Goal: Task Accomplishment & Management: Use online tool/utility

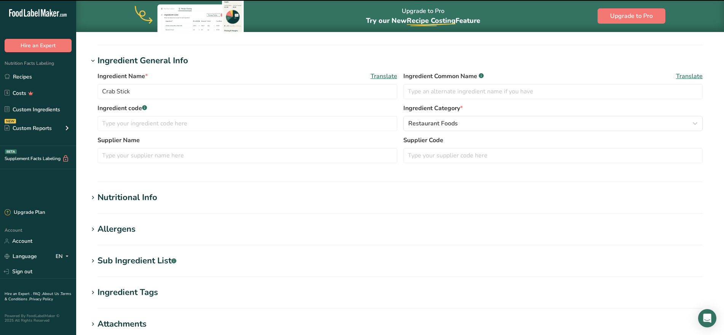
scroll to position [143, 0]
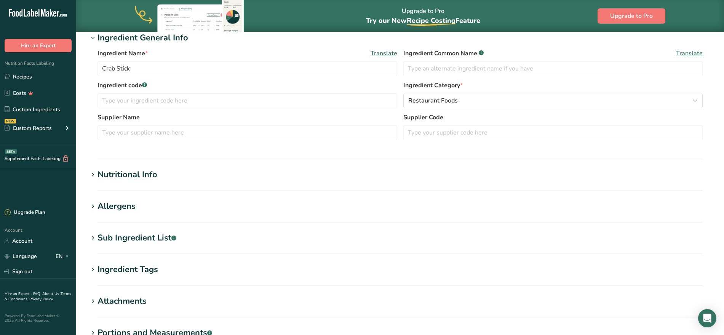
click at [118, 174] on div "Nutritional Info" at bounding box center [128, 174] width 60 height 13
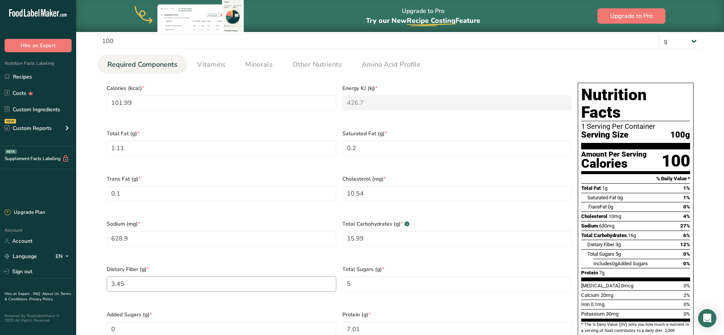
scroll to position [333, 0]
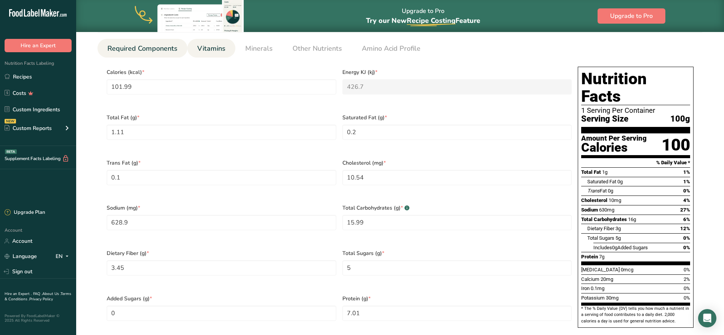
click at [216, 47] on span "Vitamins" at bounding box center [211, 48] width 28 height 10
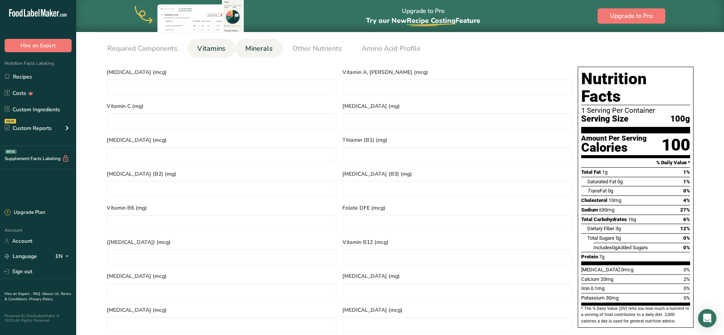
click at [265, 48] on span "Minerals" at bounding box center [258, 48] width 27 height 10
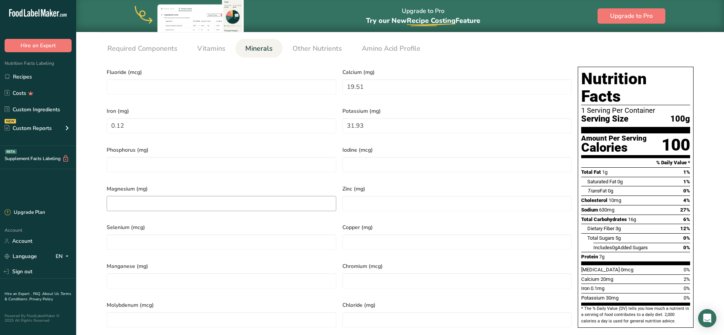
drag, startPoint x: 126, startPoint y: 185, endPoint x: 126, endPoint y: 192, distance: 6.5
click at [126, 192] on div "Magnesium (mg)" at bounding box center [222, 199] width 236 height 39
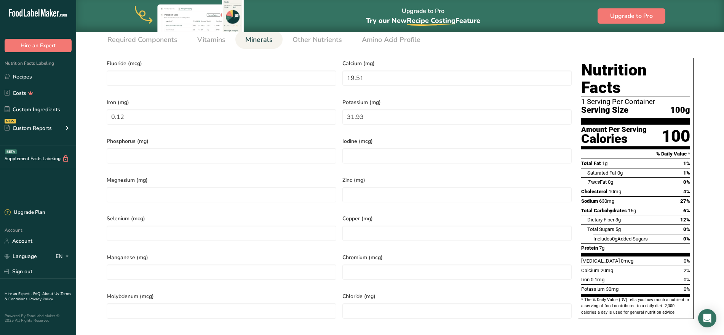
scroll to position [286, 0]
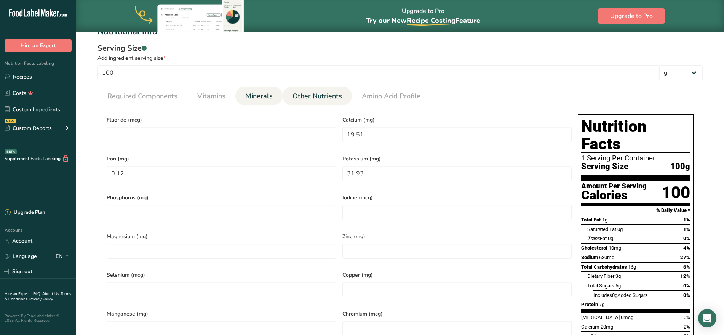
click at [324, 98] on span "Other Nutrients" at bounding box center [318, 96] width 50 height 10
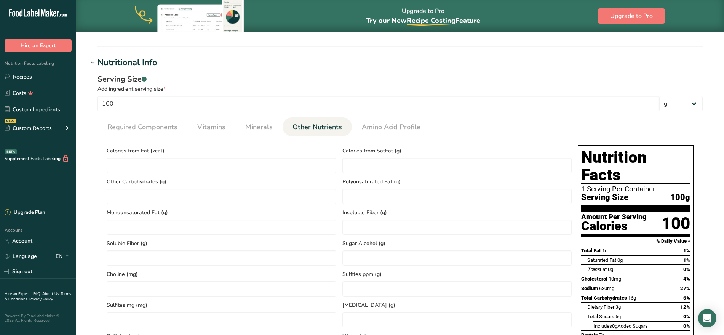
scroll to position [238, 0]
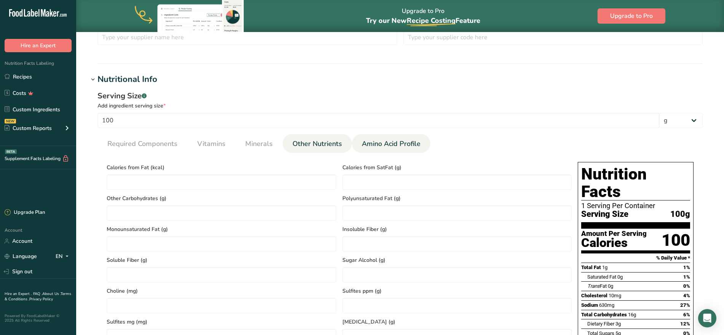
click at [401, 141] on span "Amino Acid Profile" at bounding box center [391, 144] width 59 height 10
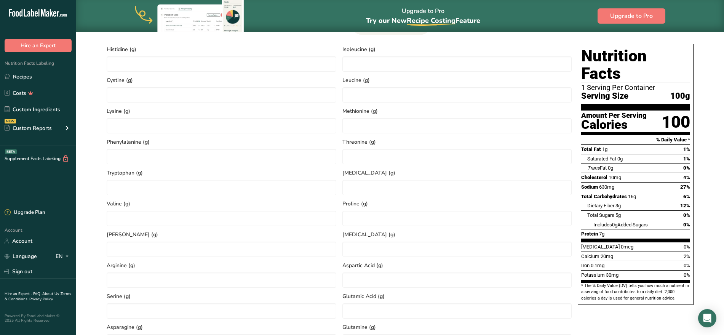
scroll to position [476, 0]
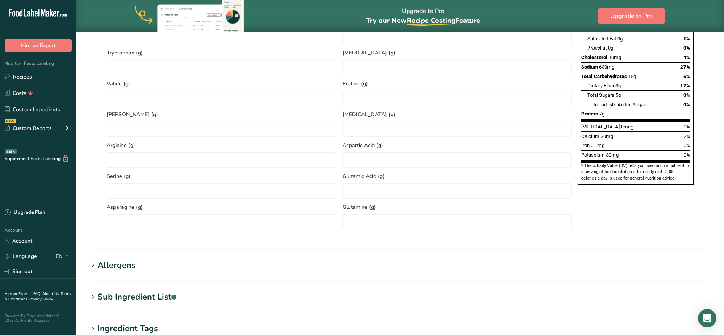
click at [131, 299] on div "Sub Ingredient List .a-a{fill:#347362;}.b-a{fill:#fff;}" at bounding box center [137, 297] width 79 height 13
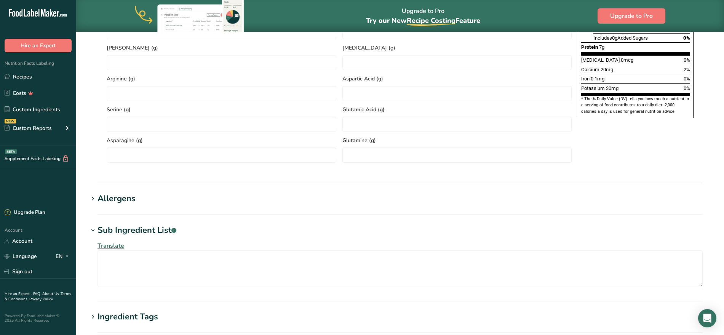
scroll to position [667, 0]
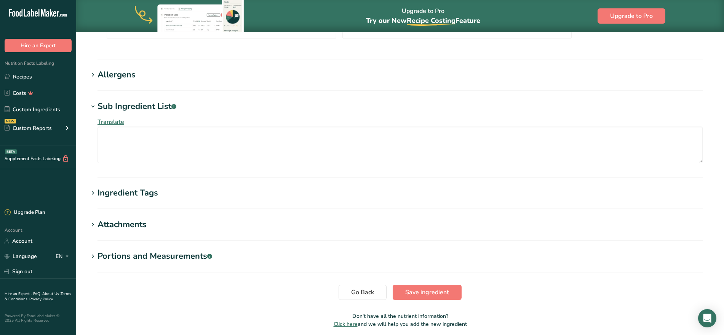
click at [142, 194] on div "Ingredient Tags" at bounding box center [128, 193] width 61 height 13
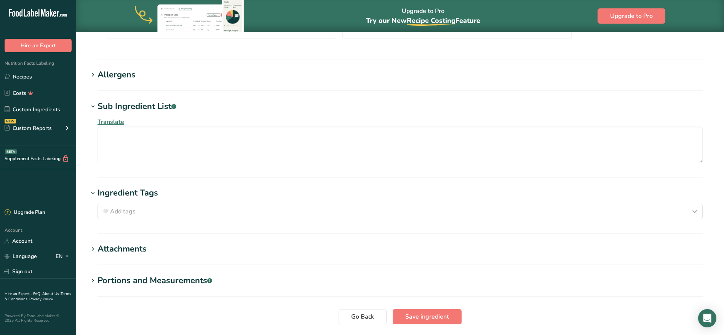
click at [154, 281] on div "Portions and Measurements .a-a{fill:#347362;}.b-a{fill:#fff;}" at bounding box center [155, 280] width 115 height 13
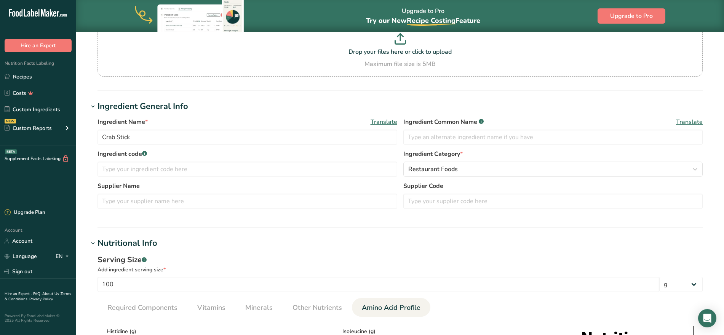
scroll to position [143, 0]
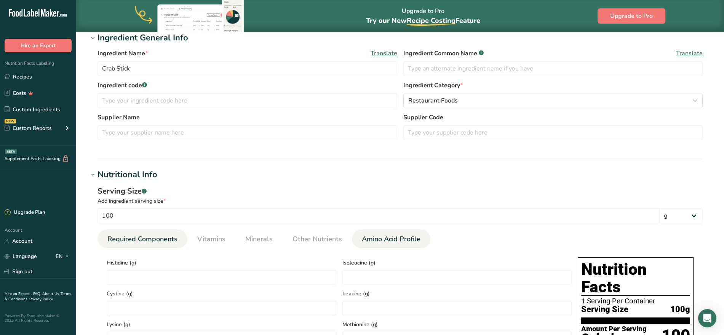
click at [132, 238] on span "Required Components" at bounding box center [142, 239] width 70 height 10
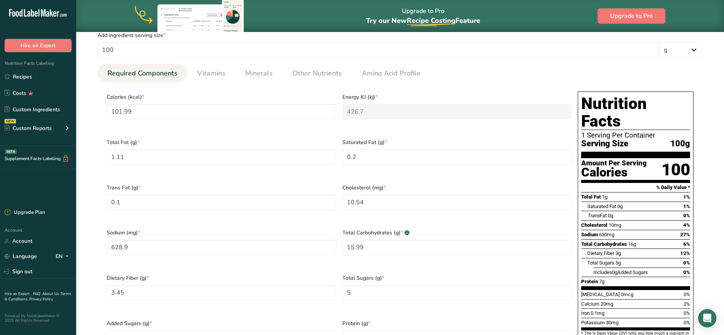
scroll to position [286, 0]
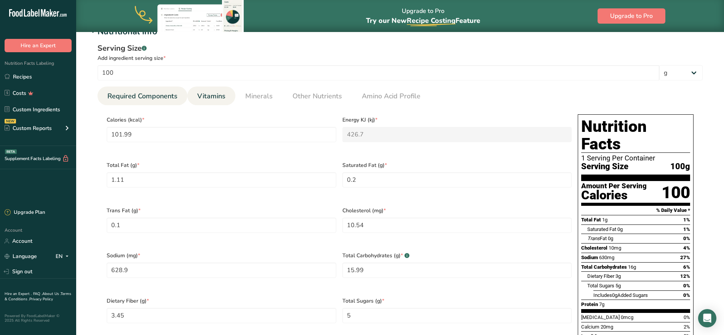
click at [207, 98] on span "Vitamins" at bounding box center [211, 96] width 28 height 10
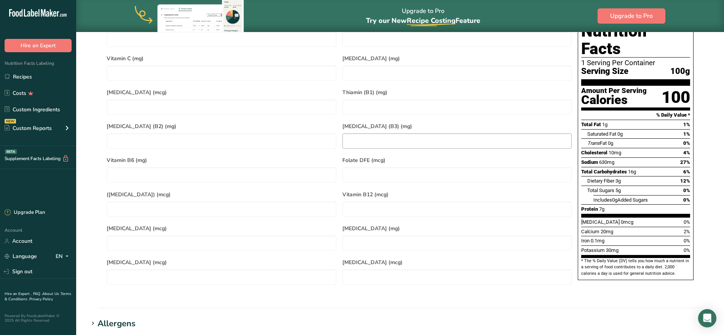
scroll to position [238, 0]
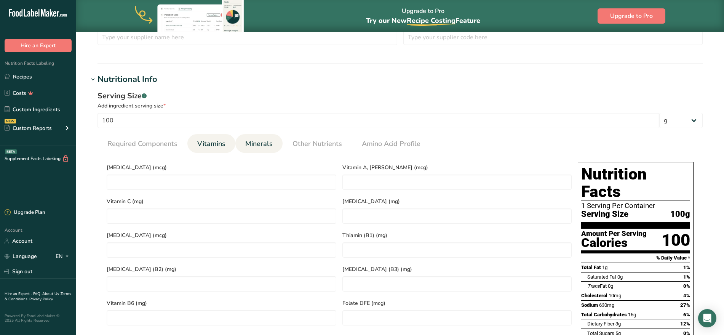
click at [265, 150] on link "Minerals" at bounding box center [259, 143] width 34 height 19
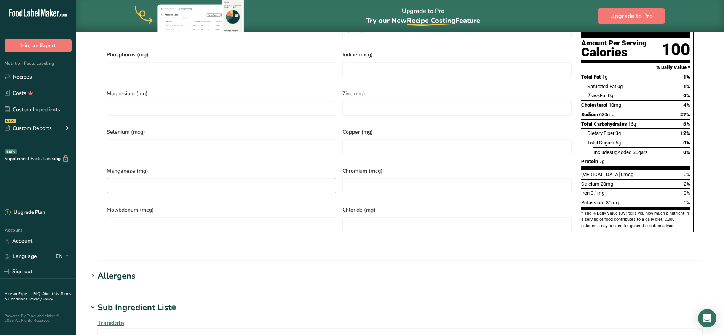
scroll to position [190, 0]
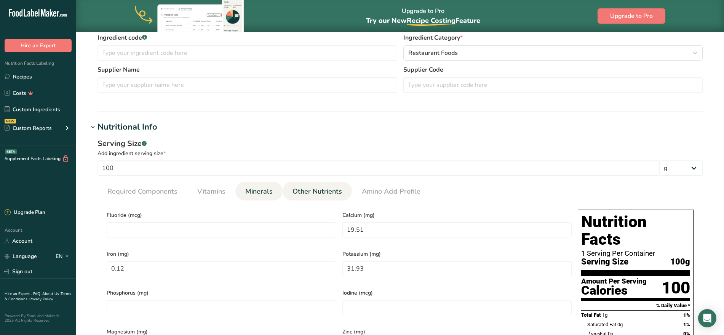
click at [317, 198] on link "Other Nutrients" at bounding box center [318, 191] width 56 height 19
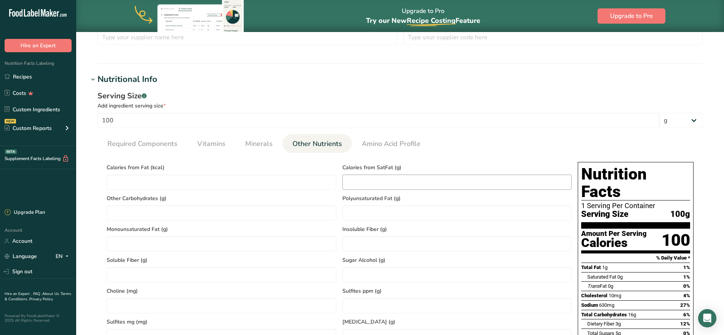
scroll to position [286, 0]
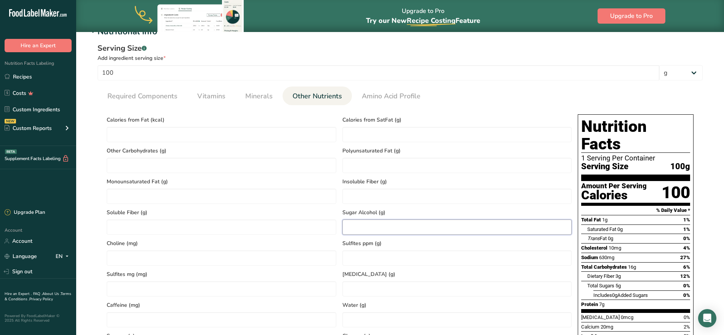
click at [390, 224] on Alcohol "number" at bounding box center [457, 226] width 230 height 15
type Alcohol "0"
type Alcohol "1"
click at [421, 206] on div "Sugar Alcohol (g) 1" at bounding box center [457, 219] width 236 height 31
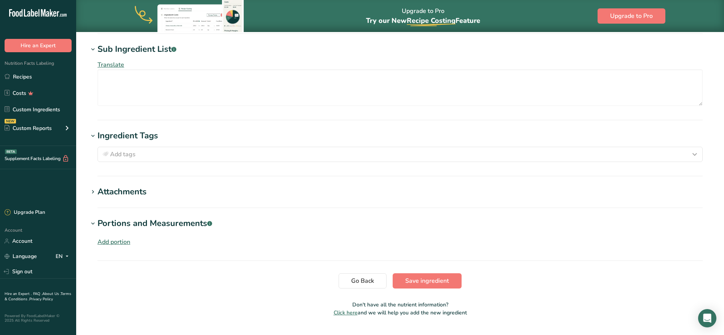
scroll to position [773, 0]
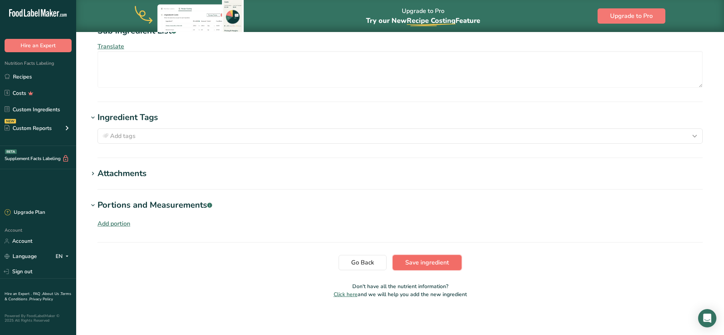
click at [437, 263] on span "Save ingredient" at bounding box center [427, 262] width 44 height 9
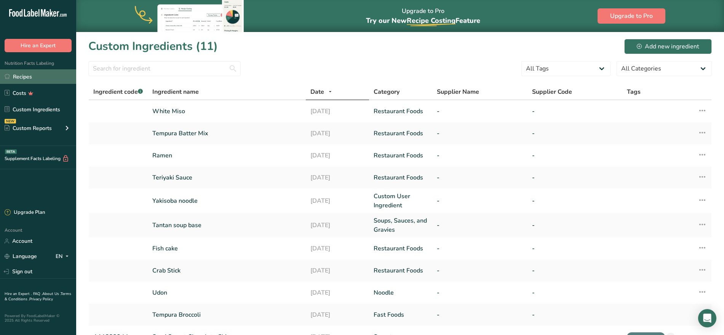
click at [35, 80] on link "Recipes" at bounding box center [38, 76] width 76 height 14
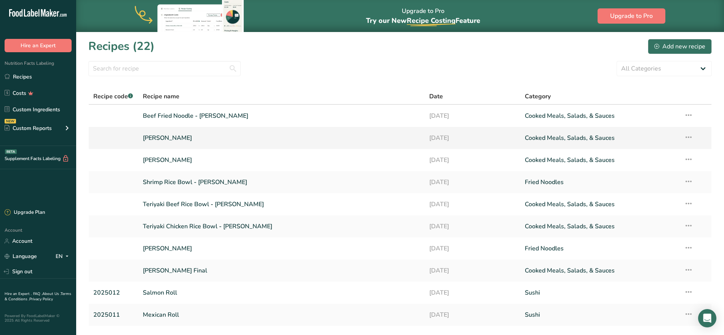
click at [181, 144] on link "Tantan Ramen - Nathan" at bounding box center [282, 138] width 278 height 16
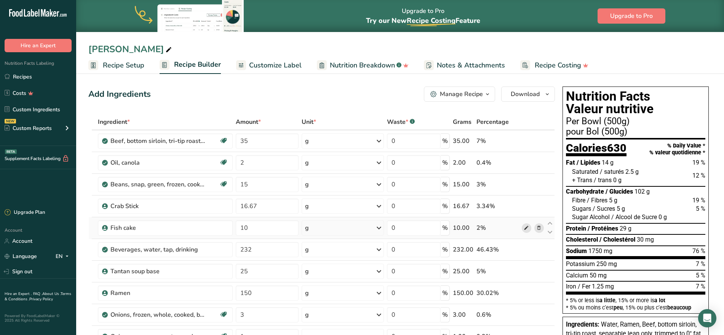
click at [527, 230] on icon at bounding box center [526, 228] width 5 height 8
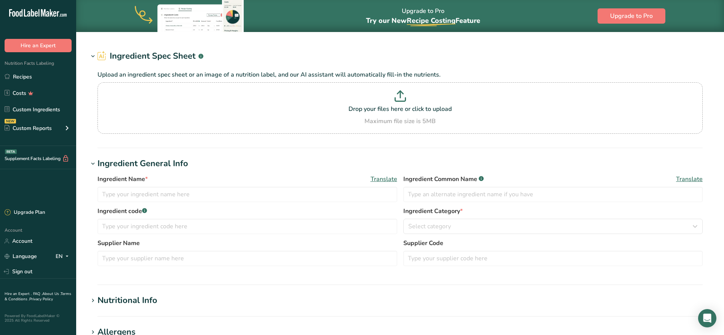
type input "Fish cake"
type input "100"
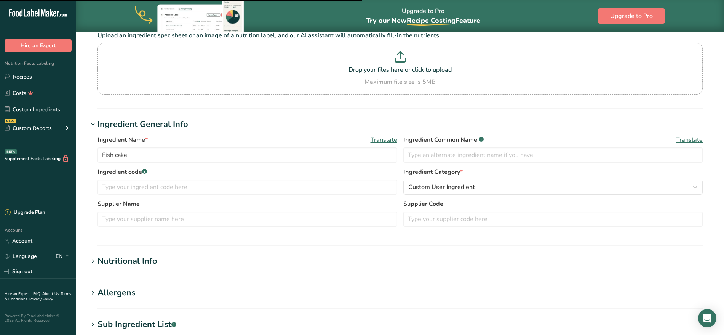
scroll to position [190, 0]
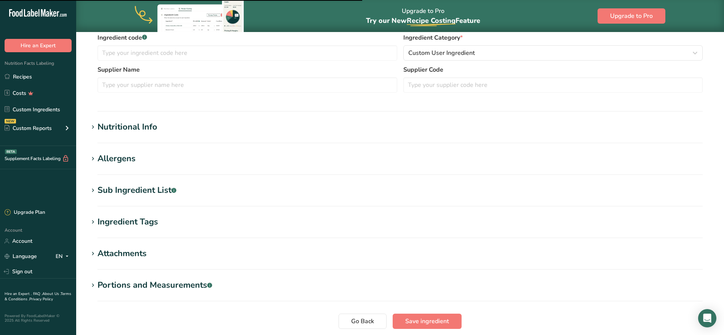
click at [173, 122] on h1 "Nutritional Info" at bounding box center [400, 127] width 624 height 13
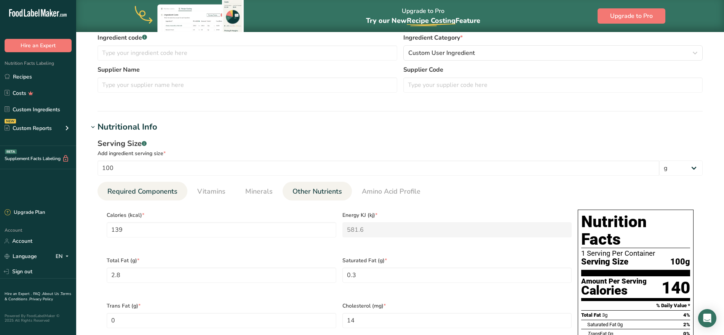
click at [314, 192] on span "Other Nutrients" at bounding box center [318, 191] width 50 height 10
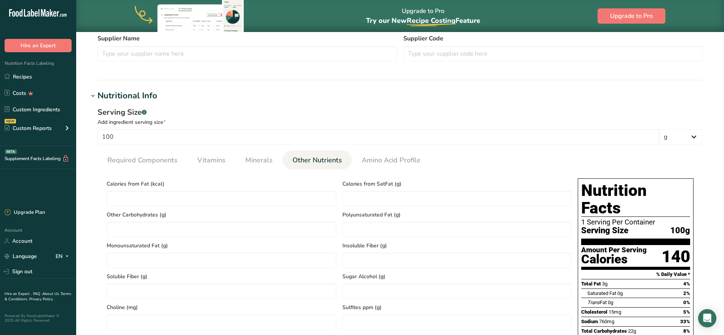
scroll to position [238, 0]
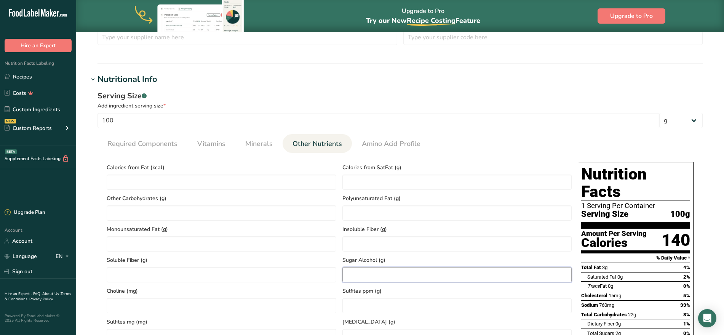
click at [382, 269] on Alcohol "number" at bounding box center [457, 274] width 230 height 15
type Alcohol "2"
click at [400, 257] on span "Sugar Alcohol (g)" at bounding box center [457, 260] width 230 height 8
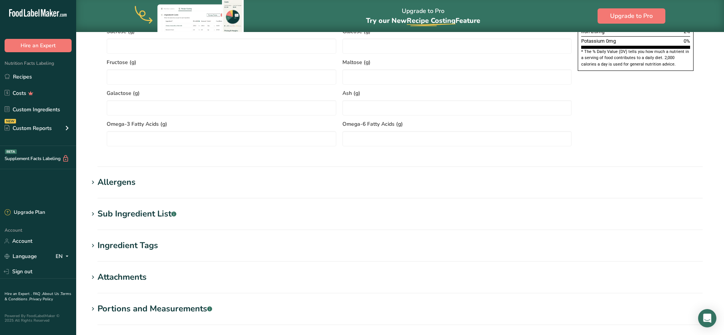
scroll to position [672, 0]
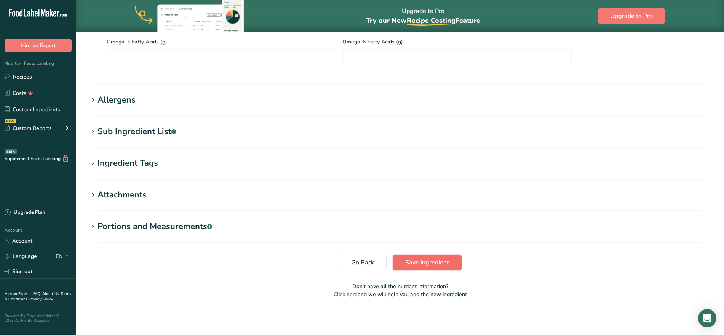
click at [451, 260] on button "Save ingredient" at bounding box center [427, 262] width 69 height 15
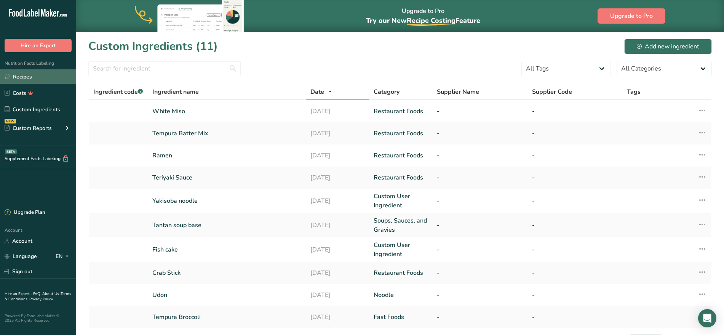
click at [31, 76] on link "Recipes" at bounding box center [38, 76] width 76 height 14
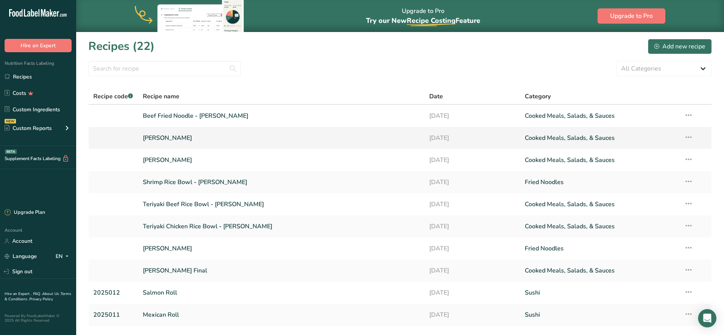
click at [208, 138] on link "Tantan Ramen - Nathan" at bounding box center [282, 138] width 278 height 16
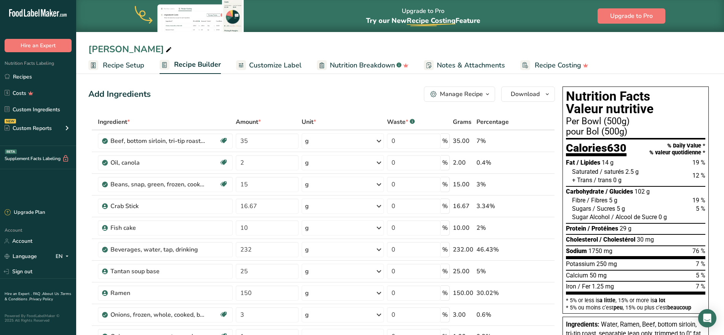
click at [268, 67] on span "Customize Label" at bounding box center [275, 65] width 53 height 10
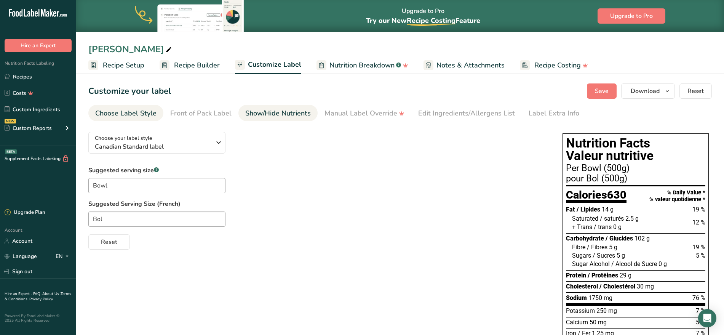
click at [288, 115] on div "Show/Hide Nutrients" at bounding box center [278, 113] width 66 height 10
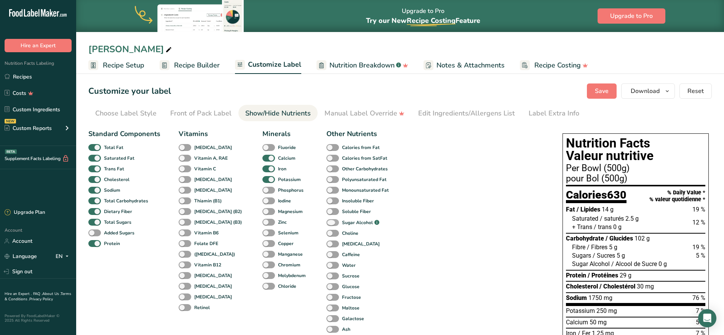
click at [326, 220] on span at bounding box center [332, 222] width 13 height 7
click at [326, 220] on input "Sugar Alcohol .a-a{fill:#347362;}.b-a{fill:#fff;}" at bounding box center [328, 222] width 5 height 5
checkbox input "true"
click at [505, 204] on div "Standard Components Total Fat Saturated Fat Trans Fat Cholesterol Sodium Total …" at bounding box center [317, 301] width 459 height 350
click at [607, 89] on span "Save" at bounding box center [602, 90] width 14 height 9
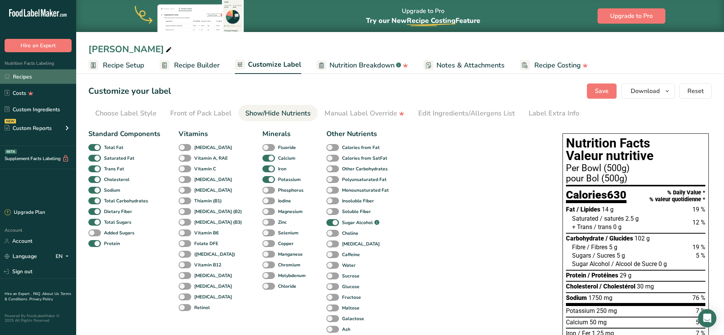
drag, startPoint x: 24, startPoint y: 75, endPoint x: 29, endPoint y: 77, distance: 5.3
click at [24, 75] on link "Recipes" at bounding box center [38, 76] width 76 height 14
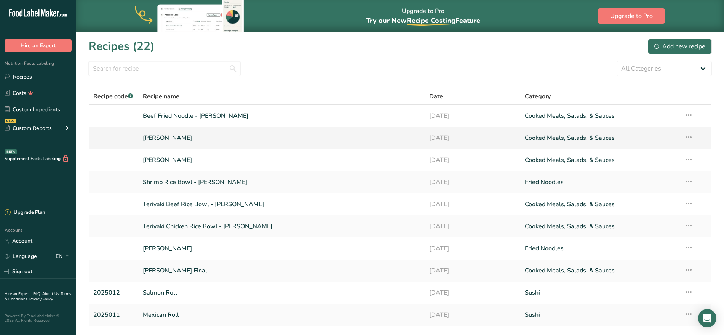
click at [181, 136] on link "Tantan Ramen - Nathan" at bounding box center [282, 138] width 278 height 16
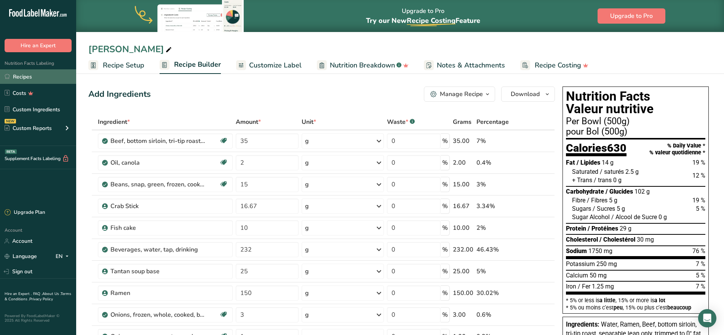
click at [23, 76] on link "Recipes" at bounding box center [38, 76] width 76 height 14
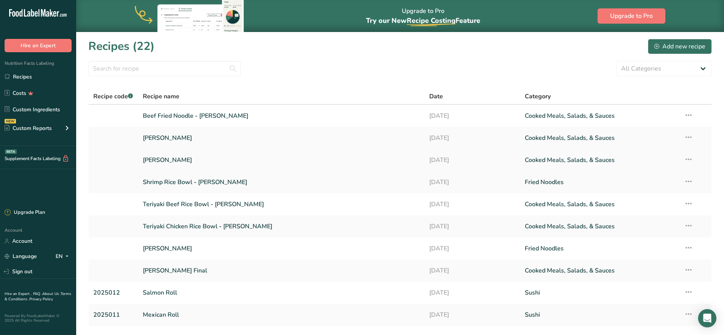
click at [256, 155] on link "Miso Udon - Nathan" at bounding box center [282, 160] width 278 height 16
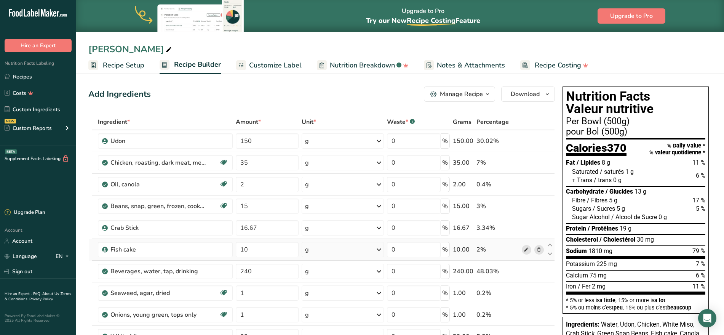
click at [528, 248] on icon at bounding box center [526, 250] width 5 height 8
click at [545, 96] on icon "button" at bounding box center [547, 95] width 6 height 10
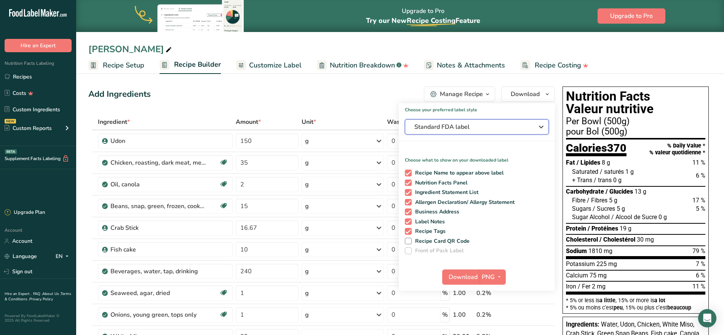
click at [450, 122] on button "Standard FDA label" at bounding box center [477, 126] width 144 height 15
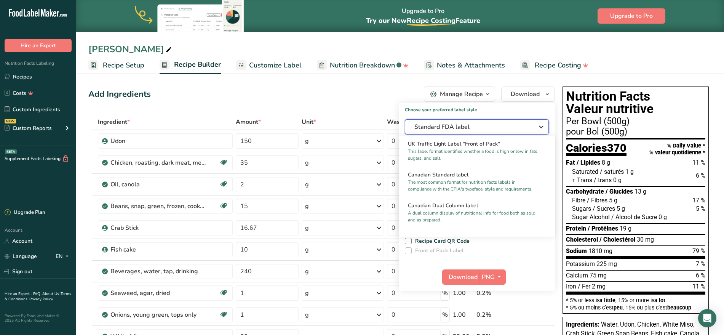
scroll to position [286, 0]
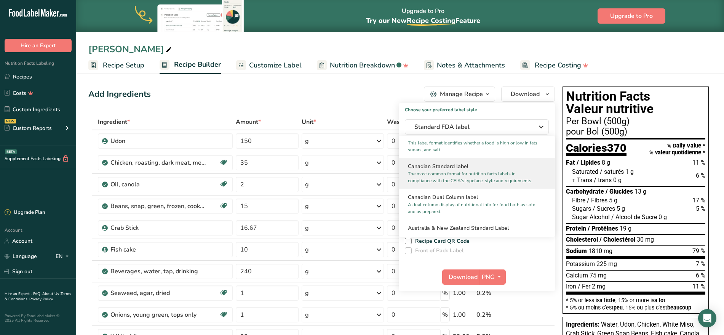
click at [482, 170] on h2 "Canadian Standard label" at bounding box center [477, 166] width 138 height 8
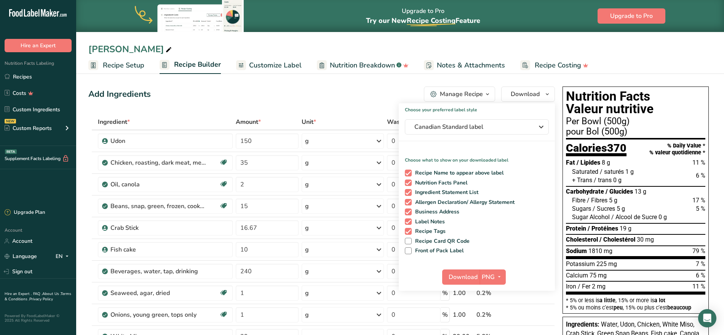
click at [452, 165] on div "Choose your preferred label style Canadian Standard label Standard FDA label Th…" at bounding box center [477, 196] width 156 height 187
click at [454, 171] on span "Recipe Name to appear above label" at bounding box center [458, 173] width 92 height 7
click at [410, 171] on input "Recipe Name to appear above label" at bounding box center [407, 172] width 5 height 5
checkbox input "false"
click at [455, 190] on span "Ingredient Statement List" at bounding box center [445, 192] width 67 height 7
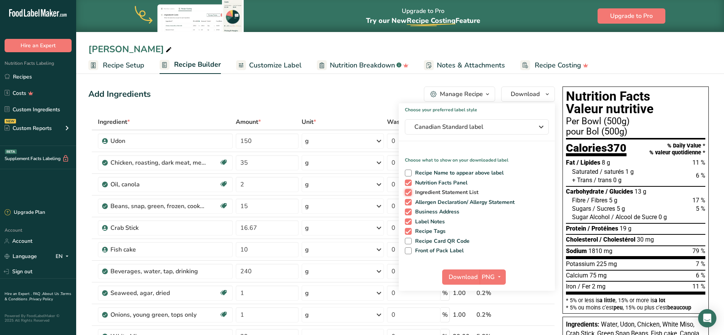
click at [410, 190] on input "Ingredient Statement List" at bounding box center [407, 192] width 5 height 5
checkbox input "false"
click at [451, 205] on span "Allergen Declaration/ Allergy Statement" at bounding box center [463, 202] width 103 height 7
click at [410, 205] on input "Allergen Declaration/ Allergy Statement" at bounding box center [407, 202] width 5 height 5
checkbox input "false"
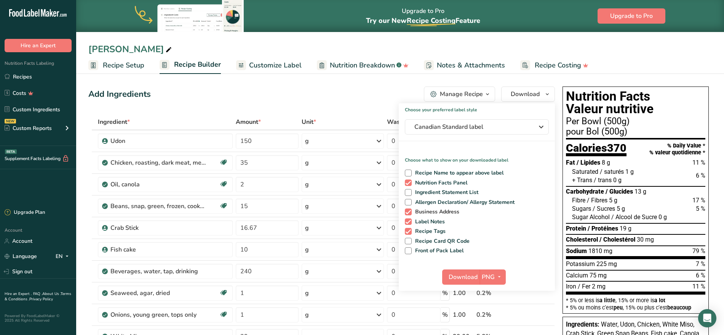
click at [438, 213] on span "Business Address" at bounding box center [436, 211] width 48 height 7
click at [410, 213] on input "Business Address" at bounding box center [407, 211] width 5 height 5
checkbox input "false"
click at [435, 221] on span "Label Notes" at bounding box center [429, 221] width 34 height 7
click at [410, 221] on input "Label Notes" at bounding box center [407, 221] width 5 height 5
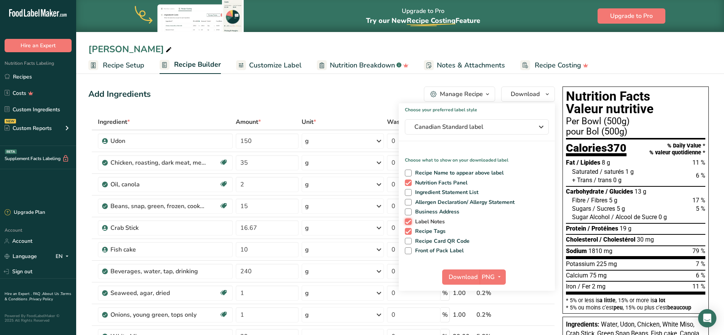
checkbox input "false"
click at [429, 231] on span "Recipe Tags" at bounding box center [429, 231] width 34 height 7
click at [410, 231] on input "Recipe Tags" at bounding box center [407, 231] width 5 height 5
checkbox input "false"
click at [461, 278] on span "Download" at bounding box center [463, 276] width 29 height 9
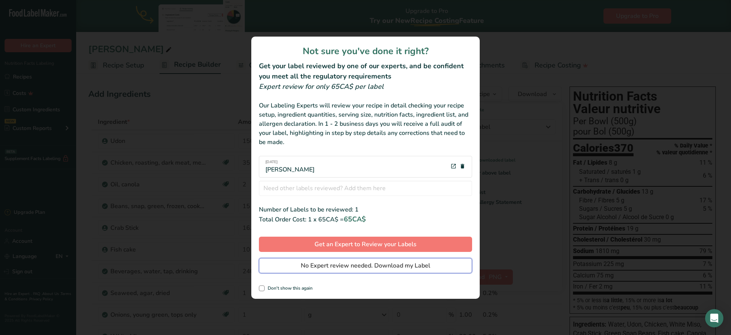
click at [428, 267] on span "No Expert review needed. Download my Label" at bounding box center [366, 265] width 130 height 9
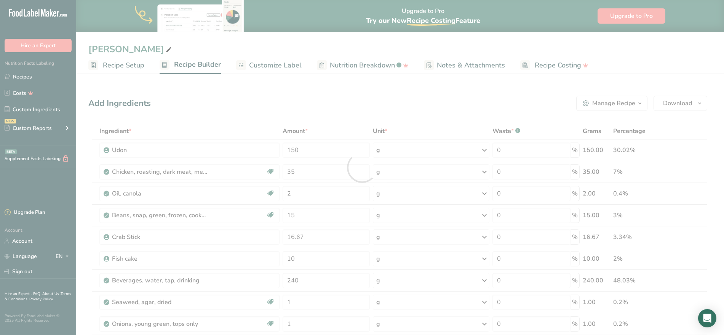
scroll to position [0, 0]
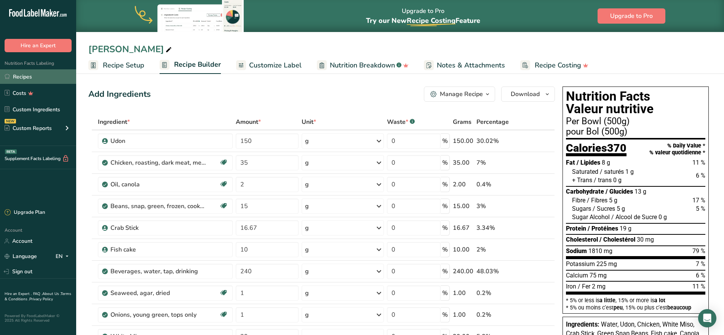
click at [27, 76] on link "Recipes" at bounding box center [38, 76] width 76 height 14
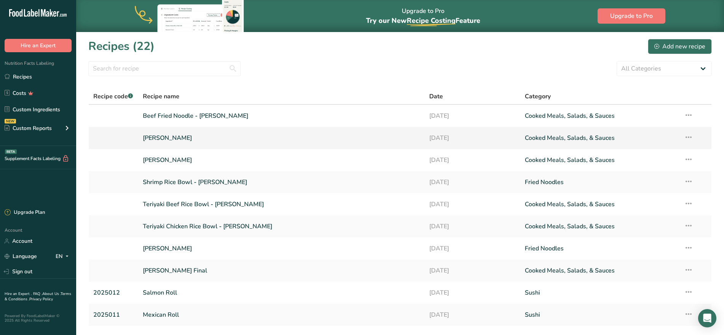
click at [192, 141] on link "Tantan Ramen - Nathan" at bounding box center [282, 138] width 278 height 16
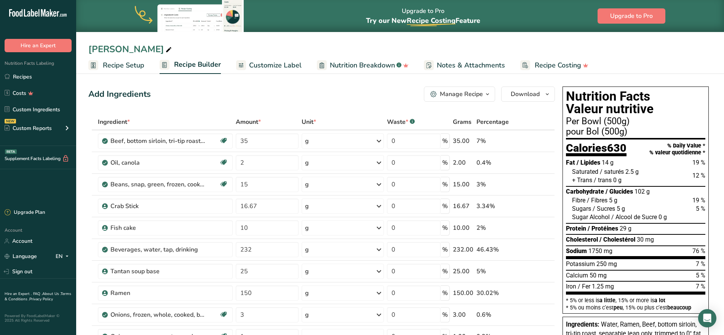
click at [289, 66] on span "Customize Label" at bounding box center [275, 65] width 53 height 10
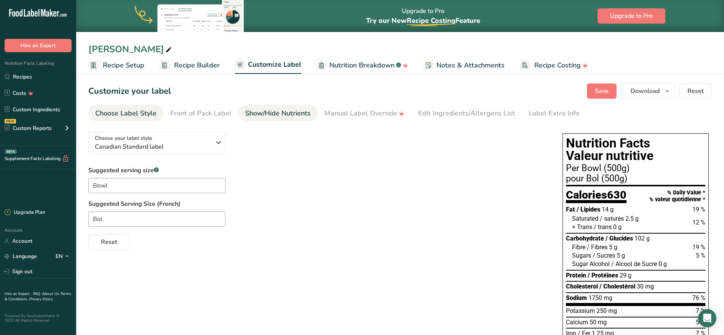
click at [275, 115] on div "Show/Hide Nutrients" at bounding box center [278, 113] width 66 height 10
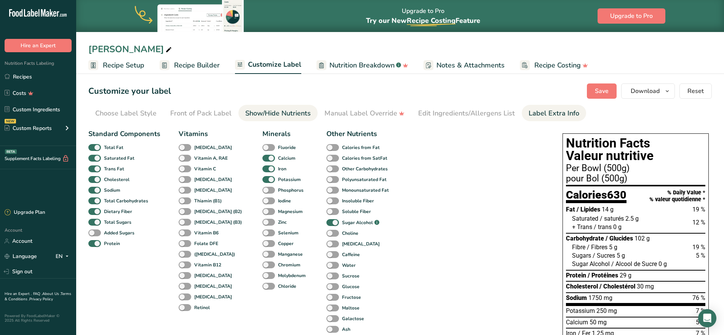
click at [531, 114] on div "Label Extra Info" at bounding box center [554, 113] width 51 height 10
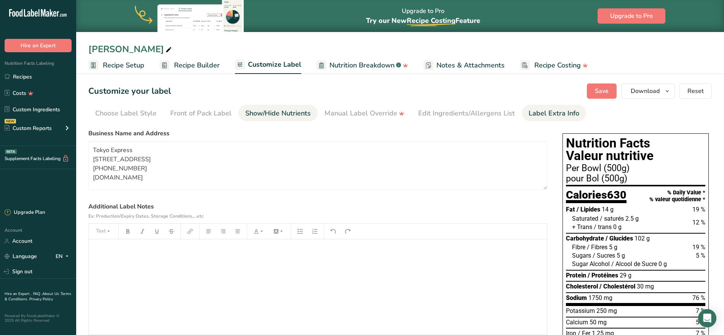
click at [276, 112] on div "Show/Hide Nutrients" at bounding box center [278, 113] width 66 height 10
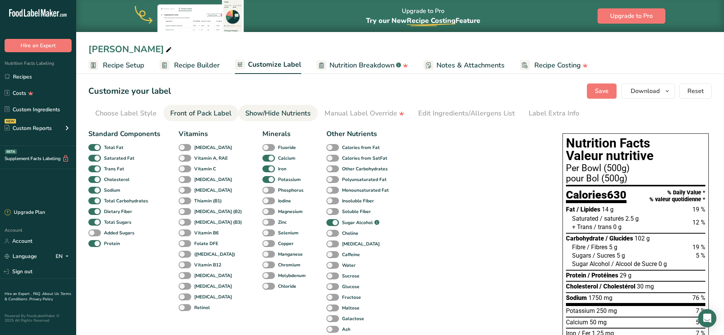
click at [219, 112] on div "Front of Pack Label" at bounding box center [200, 113] width 61 height 10
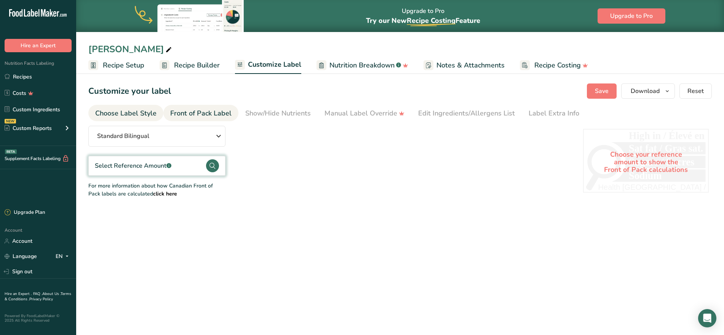
click at [152, 112] on div "Choose Label Style" at bounding box center [125, 113] width 61 height 10
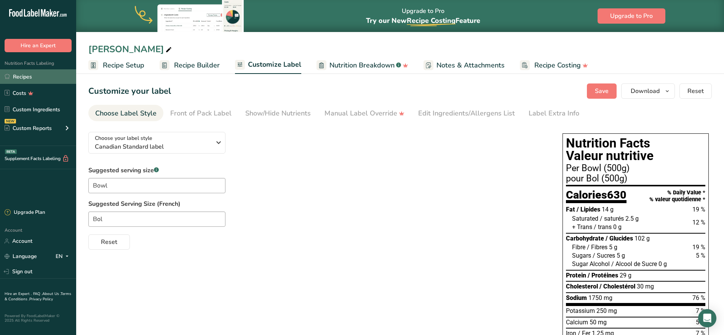
click at [31, 77] on link "Recipes" at bounding box center [38, 76] width 76 height 14
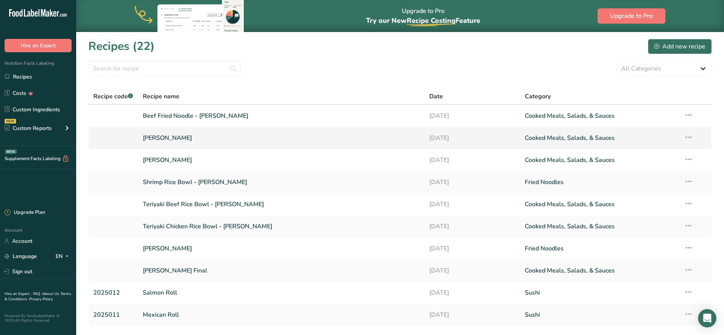
click at [194, 138] on link "Tantan Ramen - Nathan" at bounding box center [282, 138] width 278 height 16
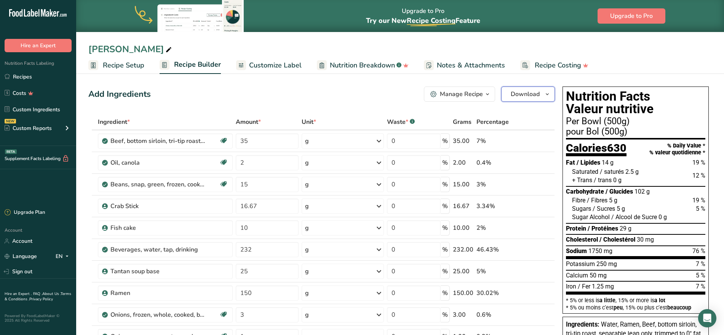
click at [533, 95] on span "Download" at bounding box center [525, 94] width 29 height 9
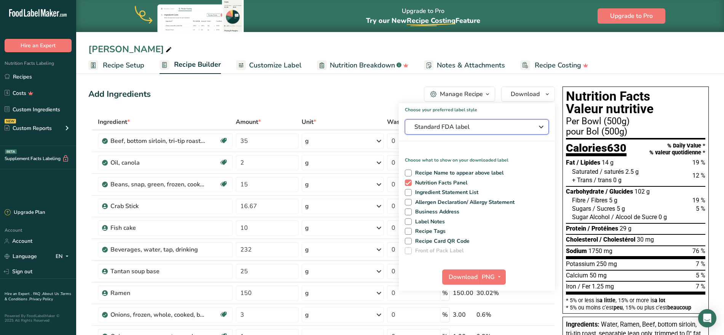
click at [499, 122] on span "Standard FDA label" at bounding box center [471, 126] width 114 height 9
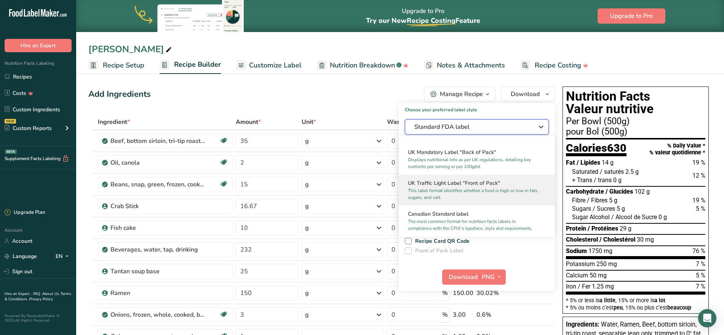
scroll to position [286, 0]
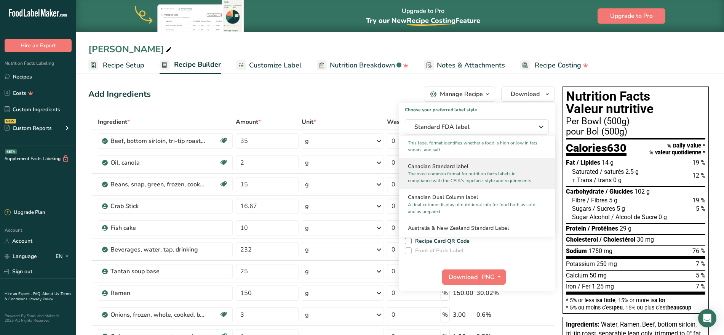
click at [466, 180] on p "The most common format for nutrition facts labels in compliance with the CFIA's…" at bounding box center [473, 177] width 131 height 14
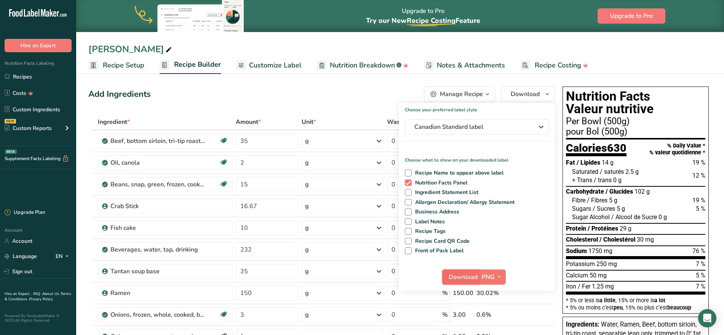
click at [468, 278] on span "Download" at bounding box center [463, 276] width 29 height 9
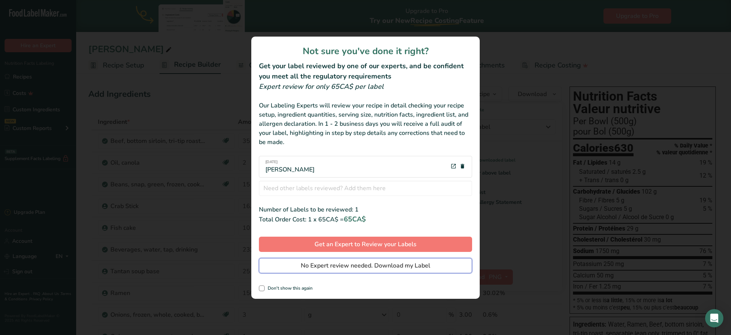
click at [357, 266] on span "No Expert review needed. Download my Label" at bounding box center [366, 265] width 130 height 9
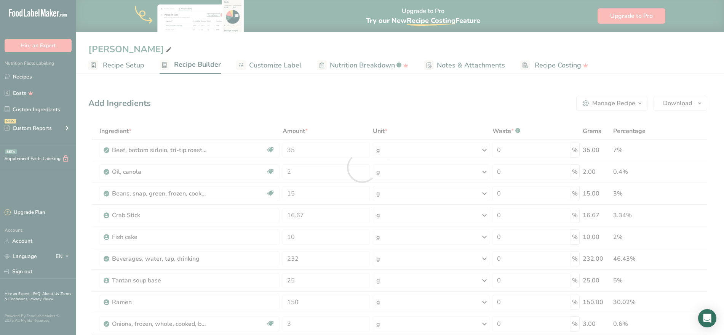
scroll to position [0, 0]
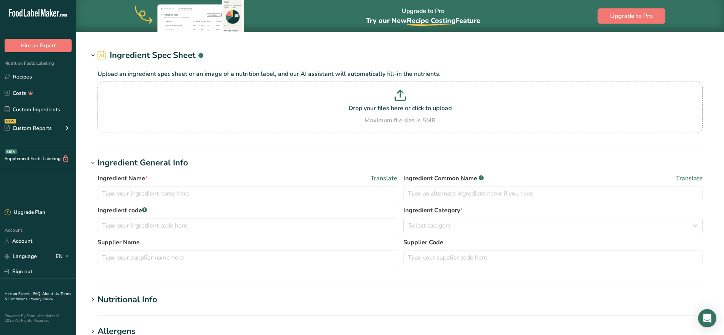
type input "Fish cake"
type input "100"
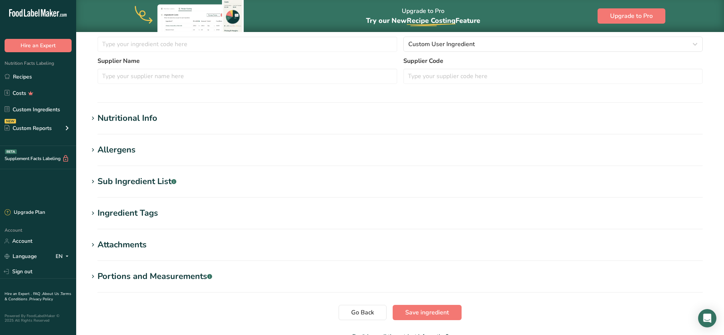
type Alcohol "2"
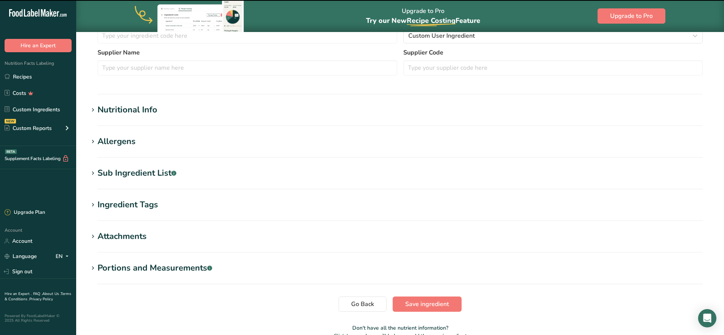
click at [146, 107] on div "Nutritional Info" at bounding box center [128, 110] width 60 height 13
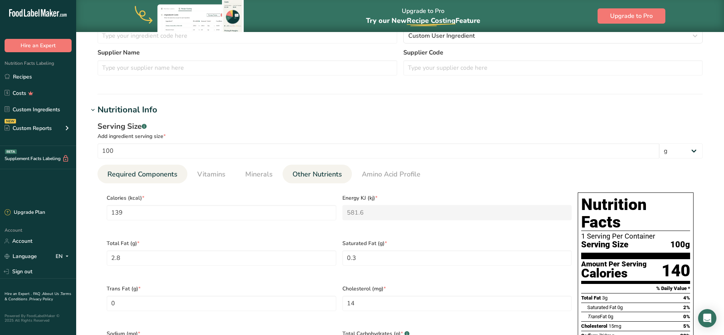
click at [317, 172] on span "Other Nutrients" at bounding box center [318, 174] width 50 height 10
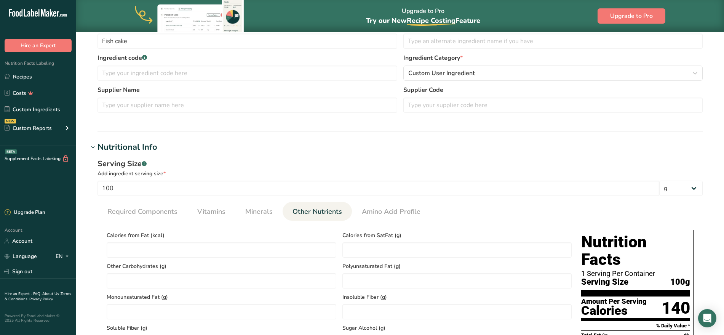
scroll to position [0, 0]
